Goal: Find specific page/section: Find specific page/section

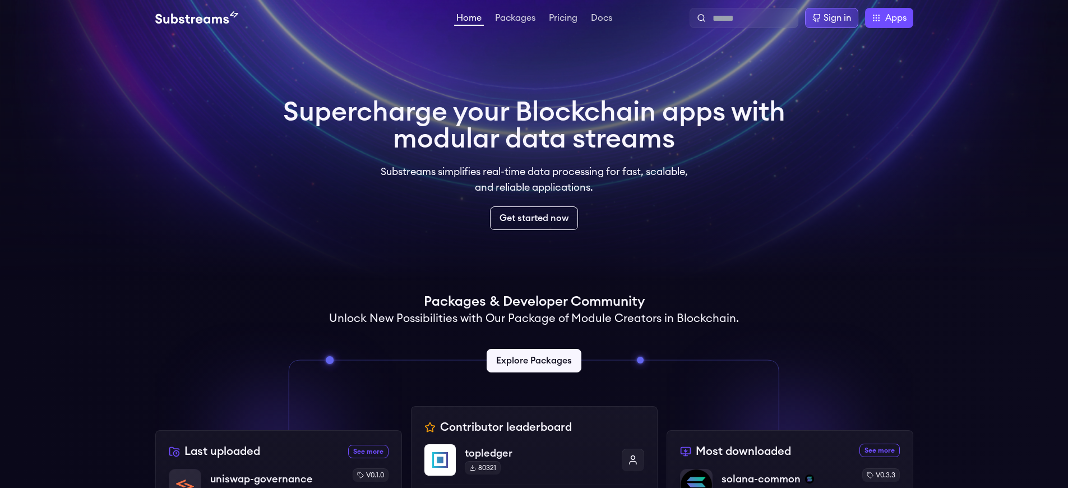
click at [838, 18] on div "Sign in" at bounding box center [836, 17] width 27 height 13
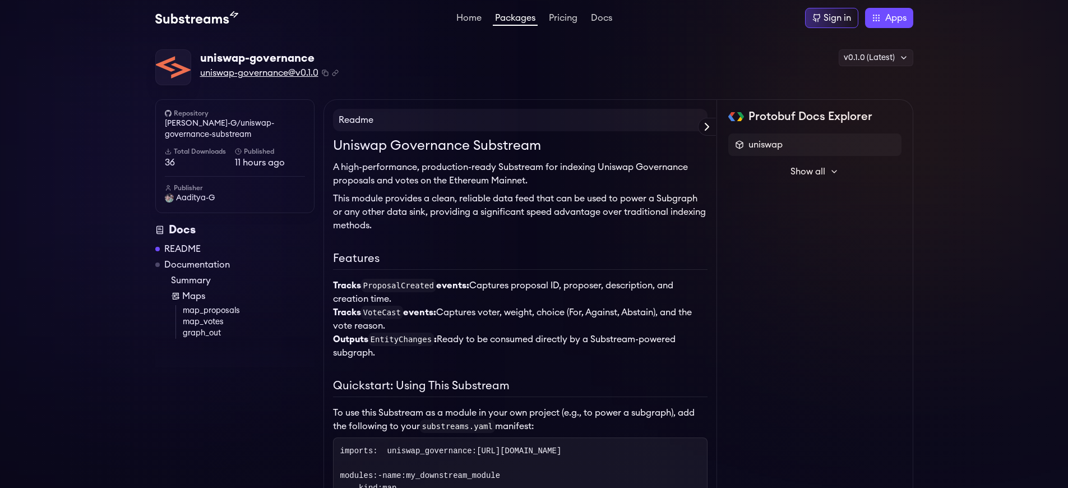
click at [258, 73] on span "uniswap-governance@v0.1.0" at bounding box center [259, 72] width 118 height 13
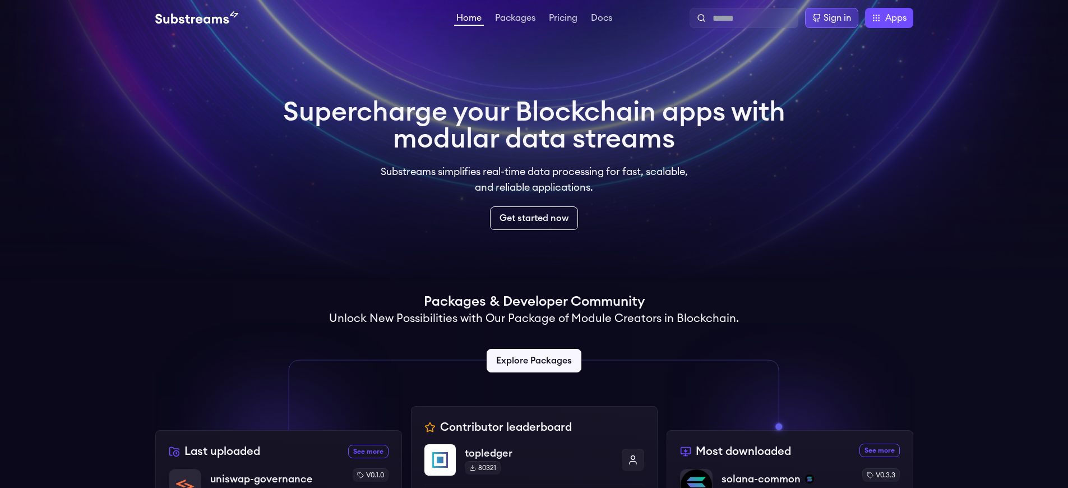
click at [838, 18] on div "Sign in" at bounding box center [836, 17] width 27 height 13
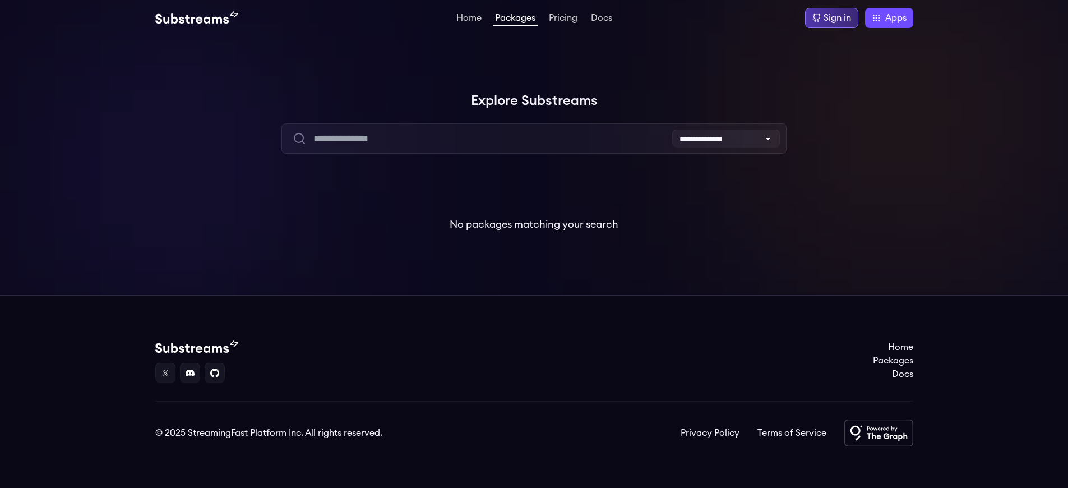
click at [838, 18] on div "Sign in" at bounding box center [836, 17] width 27 height 13
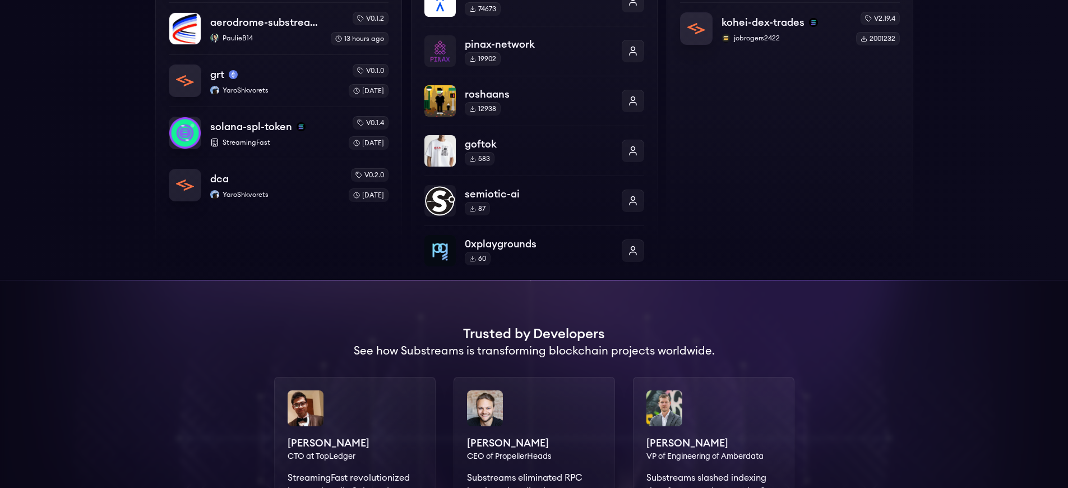
scroll to position [508, 0]
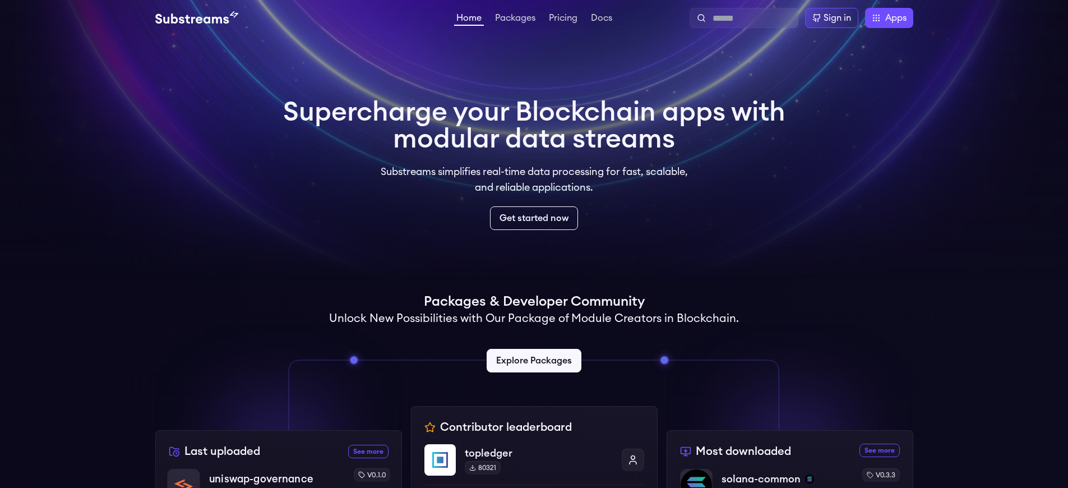
click at [256, 479] on p "uniswap-governance" at bounding box center [261, 479] width 104 height 16
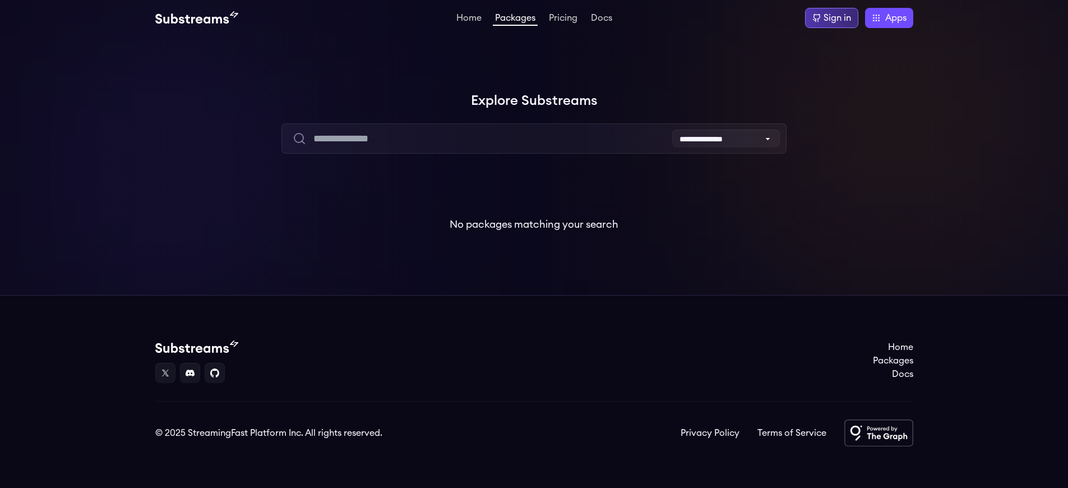
click at [838, 18] on div "Sign in" at bounding box center [836, 17] width 27 height 13
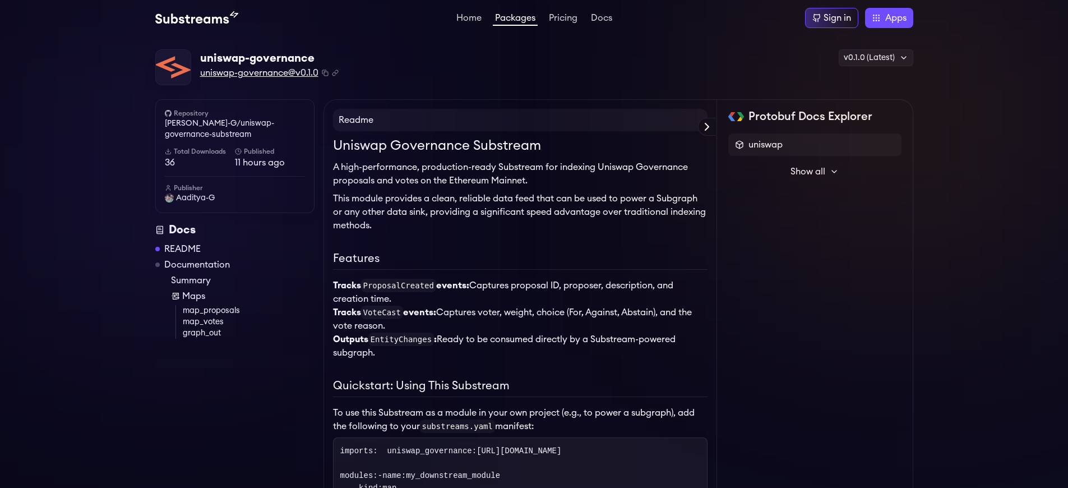
click at [258, 73] on span "uniswap-governance@v0.1.0" at bounding box center [259, 72] width 118 height 13
click at [234, 129] on link "Aaditya-G/uniswap-governance-substream" at bounding box center [235, 129] width 140 height 22
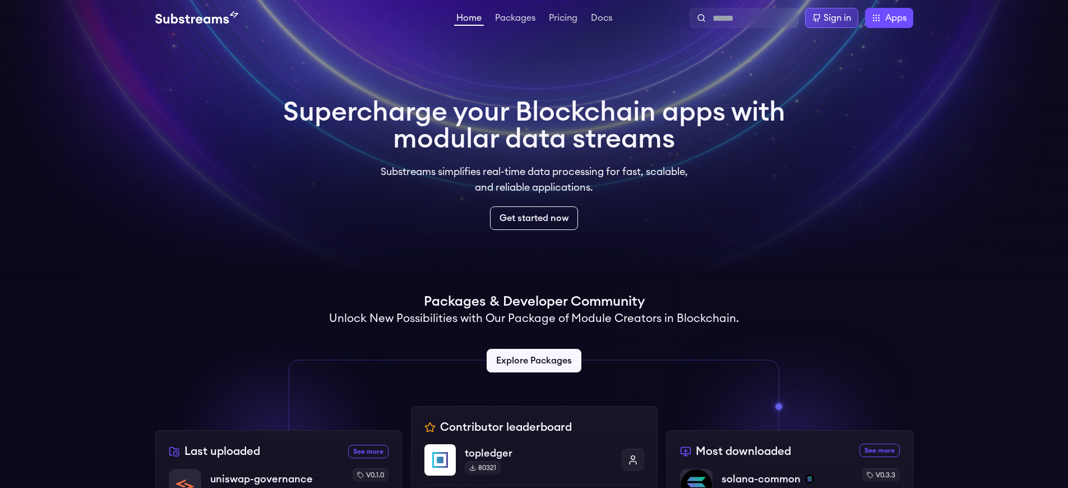
click at [838, 18] on div "Sign in" at bounding box center [836, 17] width 27 height 13
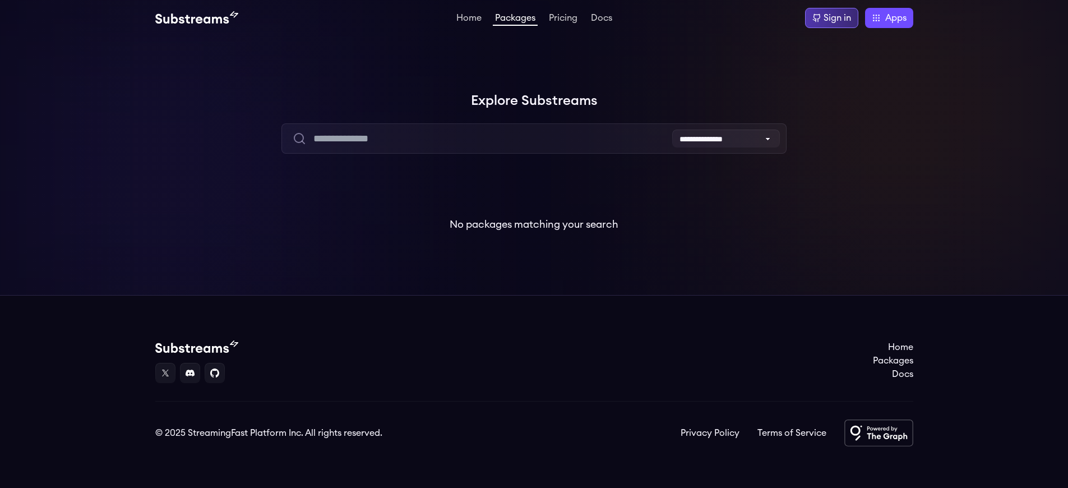
click at [838, 18] on div "Sign in" at bounding box center [836, 17] width 27 height 13
